Goal: Navigation & Orientation: Understand site structure

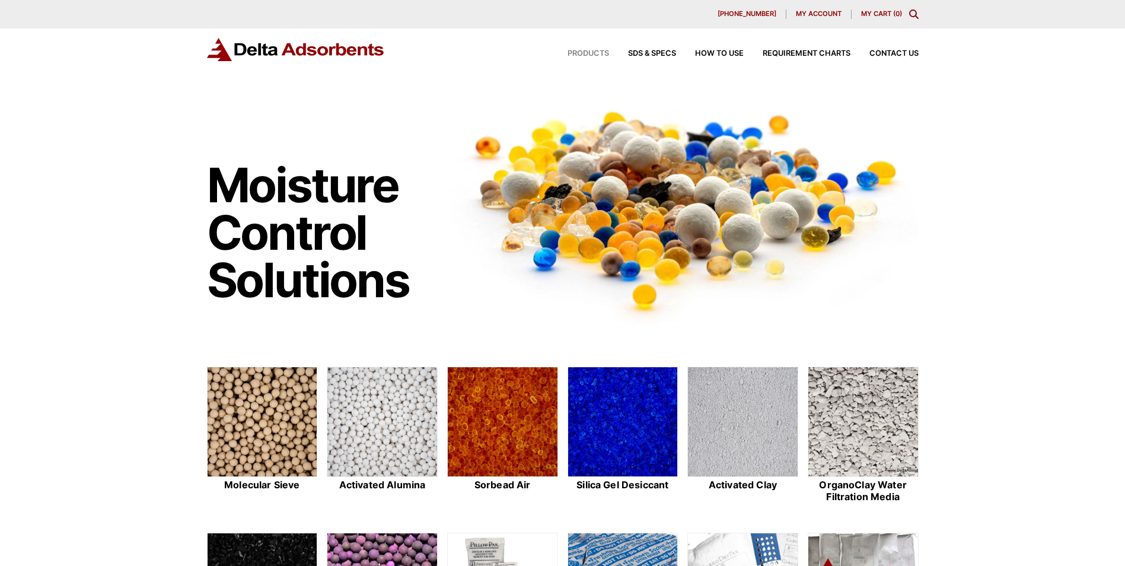
click at [580, 54] on span "Products" at bounding box center [587, 54] width 41 height 8
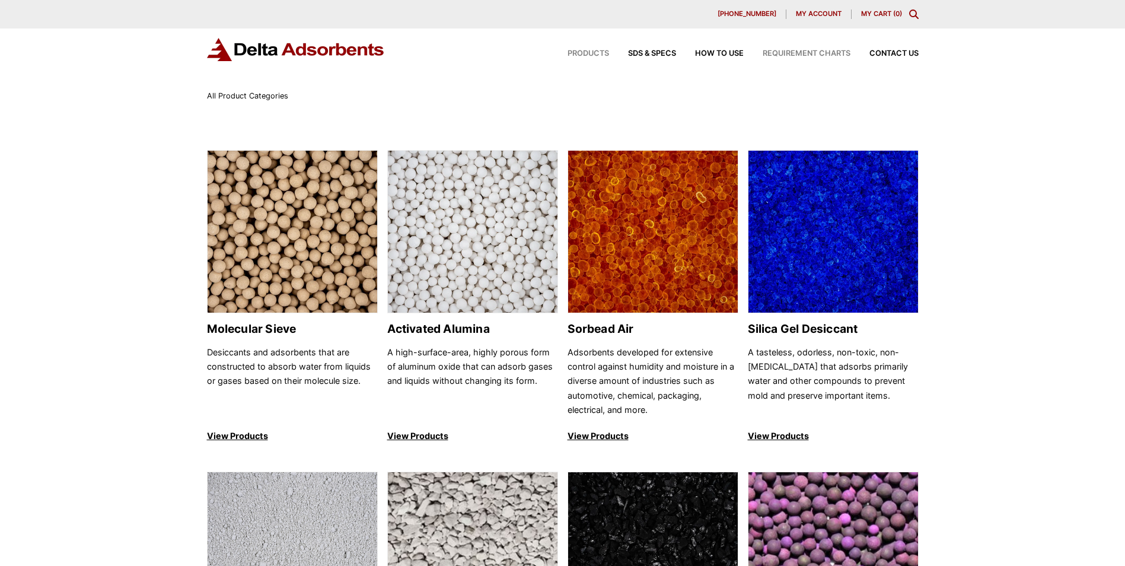
click at [804, 50] on span "Requirement Charts" at bounding box center [806, 54] width 88 height 8
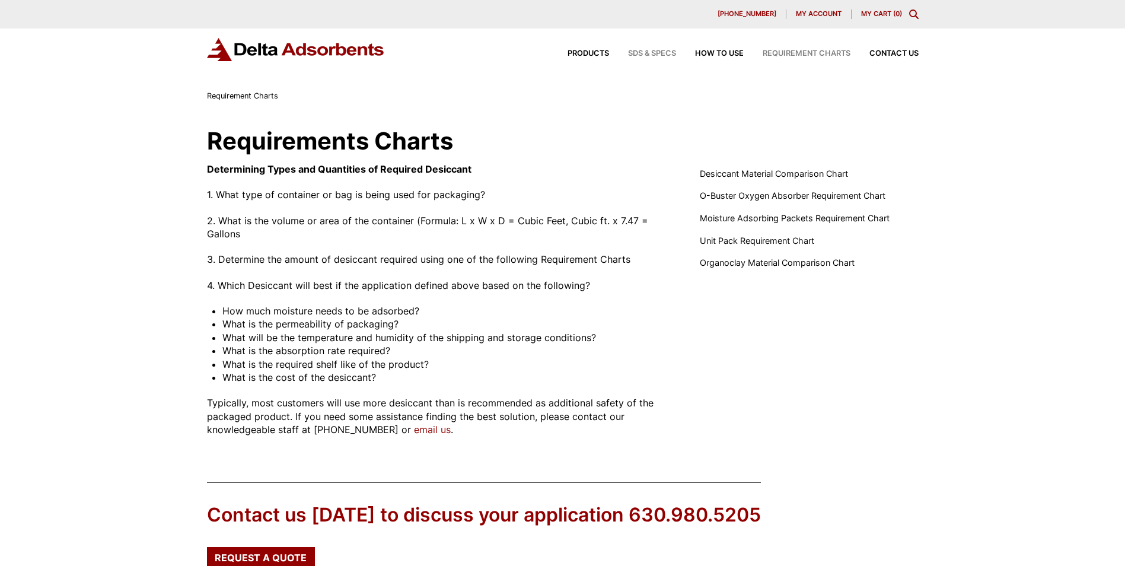
click at [651, 53] on span "SDS & SPECS" at bounding box center [652, 54] width 48 height 8
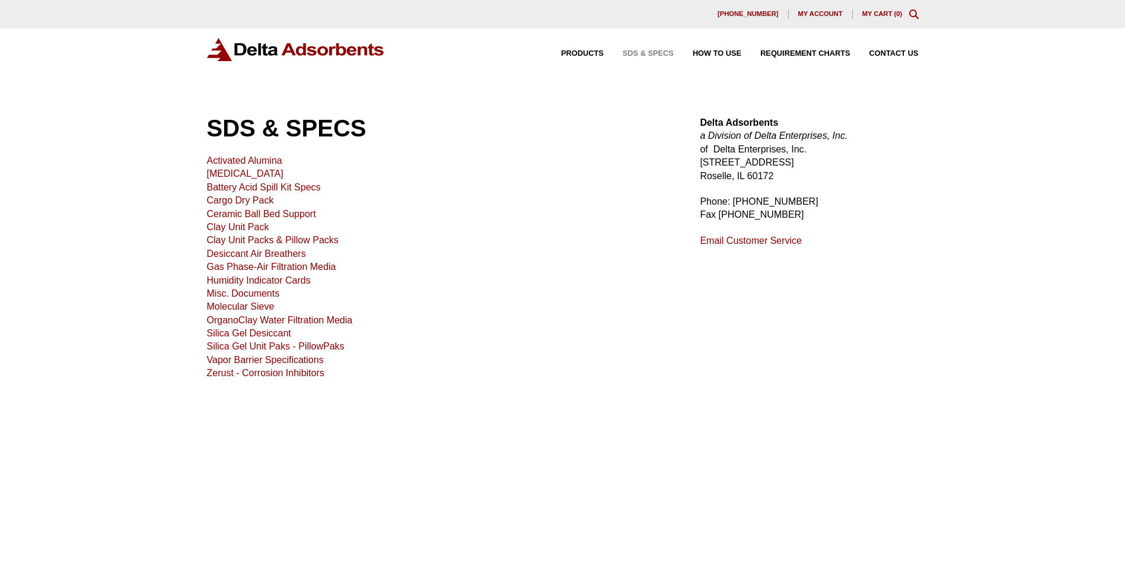
click at [723, 46] on div "Products SDS & SPECS How to Use Requirement Charts Contact Us" at bounding box center [730, 53] width 386 height 17
click at [723, 50] on span "How to Use" at bounding box center [716, 54] width 49 height 8
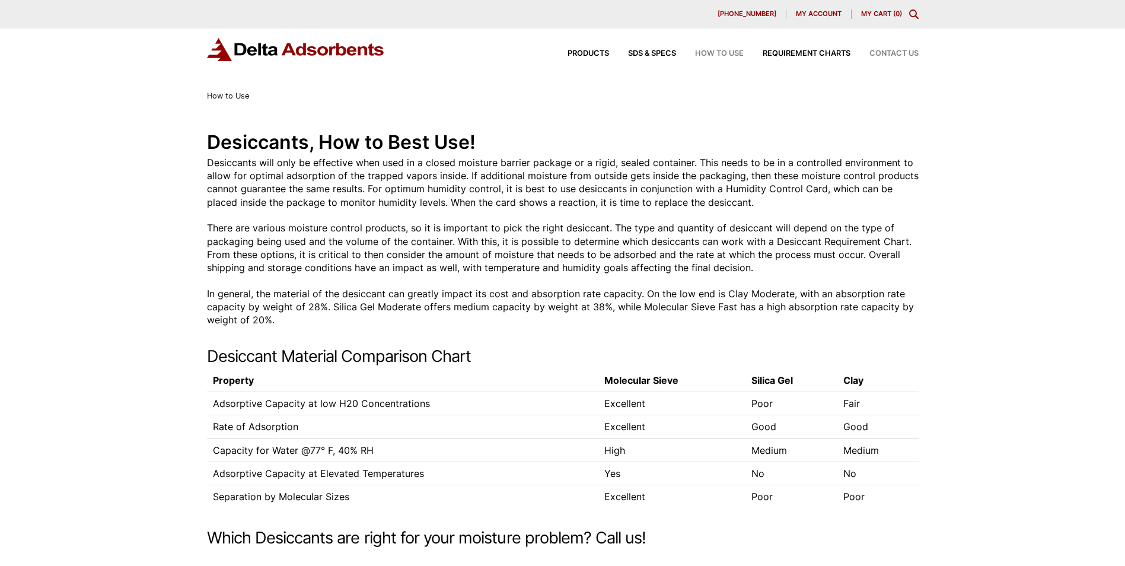
click at [900, 52] on span "Contact Us" at bounding box center [893, 54] width 49 height 8
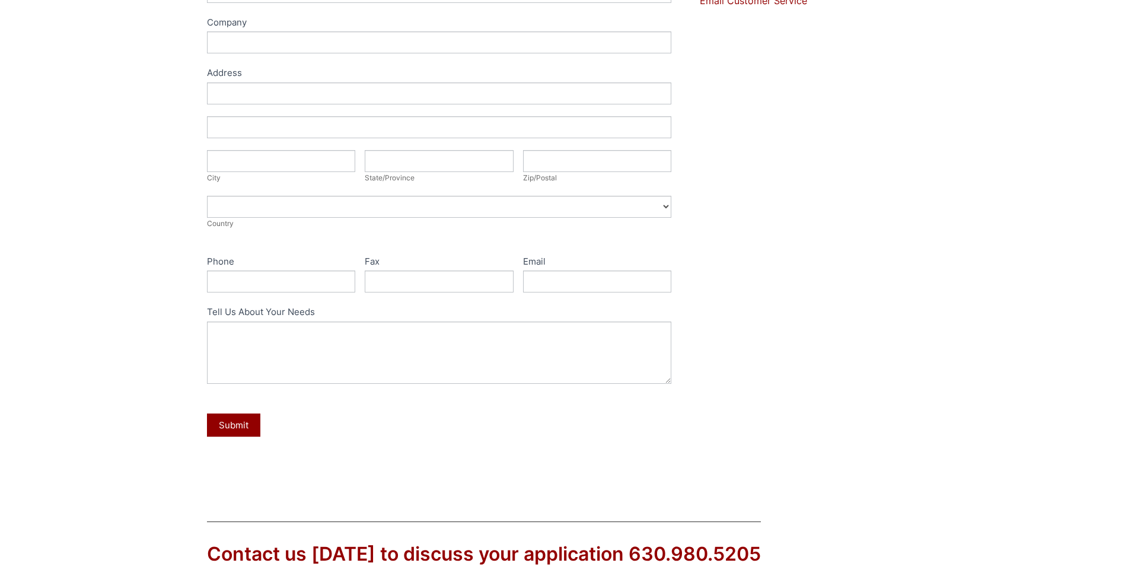
scroll to position [214, 0]
